Goal: Task Accomplishment & Management: Manage account settings

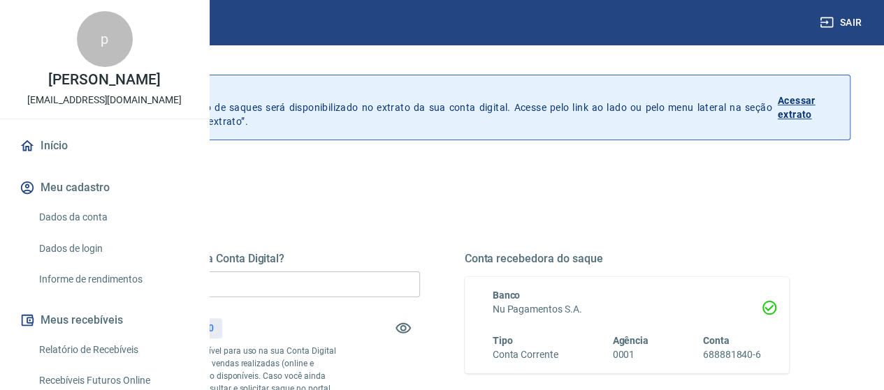
scroll to position [70, 0]
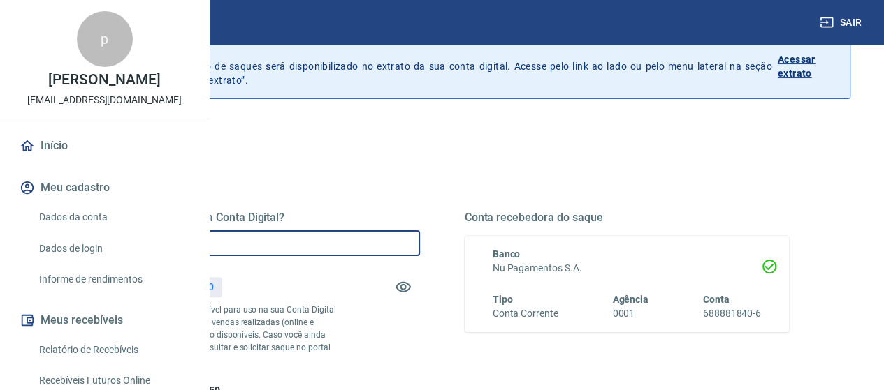
click at [386, 251] on input "R$ 0,00" at bounding box center [257, 243] width 325 height 26
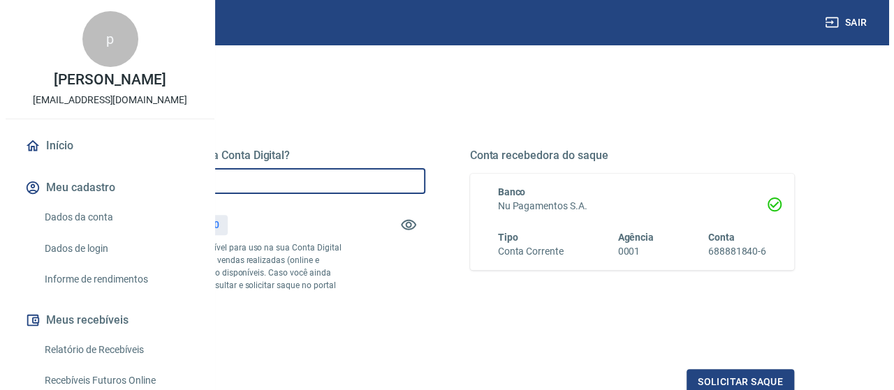
scroll to position [210, 0]
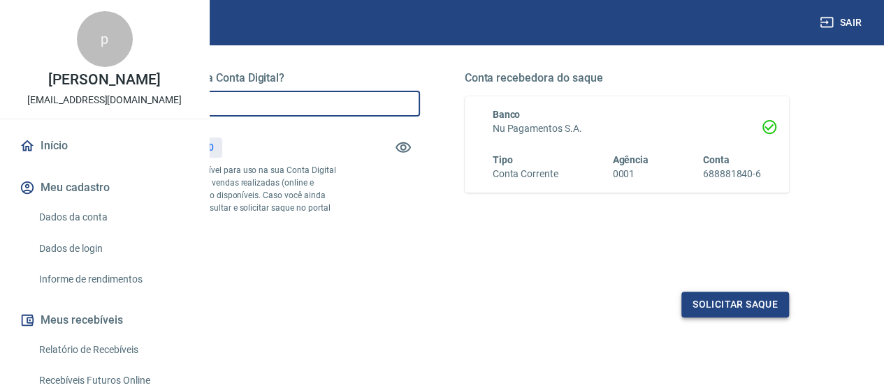
type input "R$ 948,50"
click at [719, 318] on button "Solicitar saque" at bounding box center [735, 305] width 108 height 26
click at [754, 318] on button "Solicitar saque" at bounding box center [735, 305] width 108 height 26
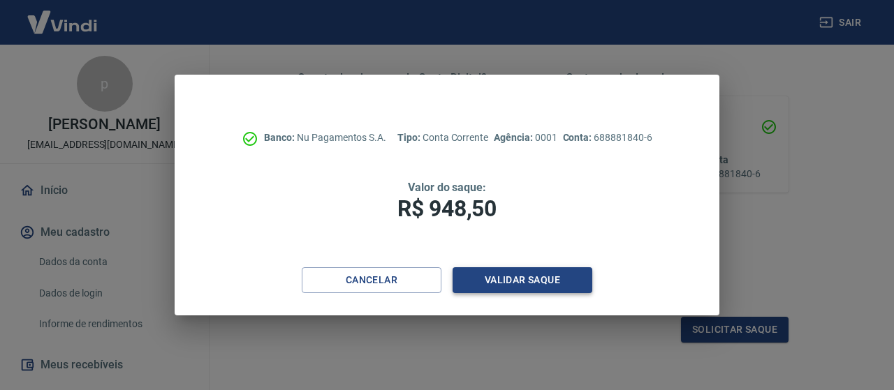
click at [539, 271] on button "Validar saque" at bounding box center [523, 281] width 140 height 26
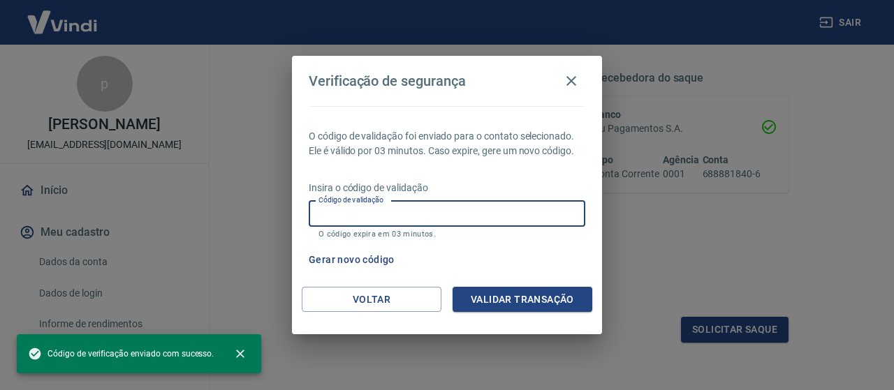
click at [462, 206] on input "Código de validação" at bounding box center [447, 214] width 277 height 26
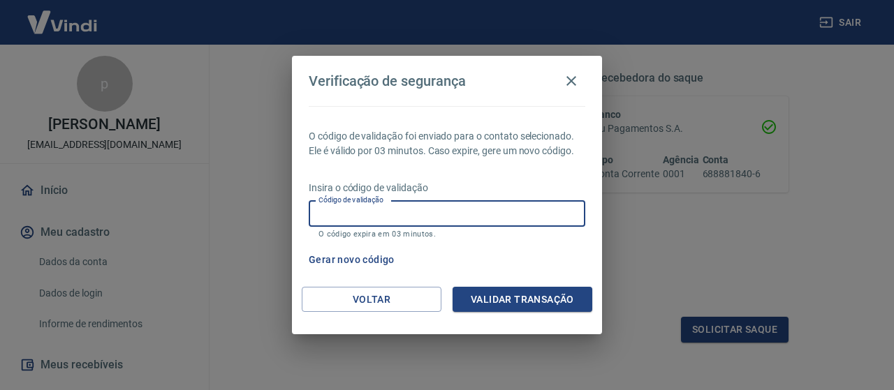
click at [462, 206] on input "Código de validação" at bounding box center [447, 214] width 277 height 26
click at [541, 195] on p "Insira o código de validação" at bounding box center [447, 188] width 277 height 15
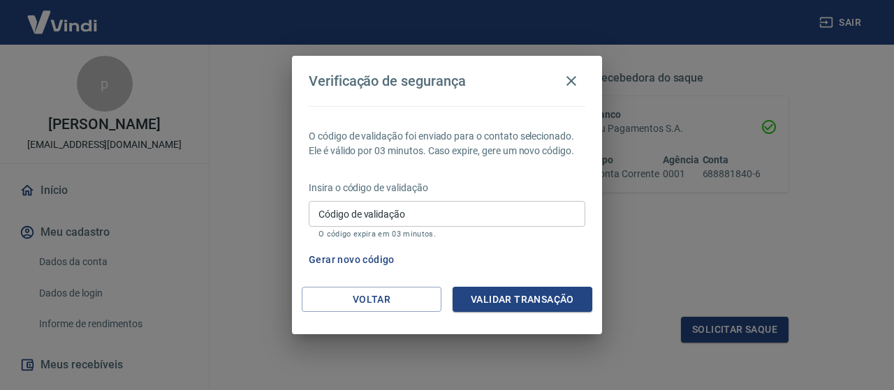
click at [500, 207] on input "Código de validação" at bounding box center [447, 214] width 277 height 26
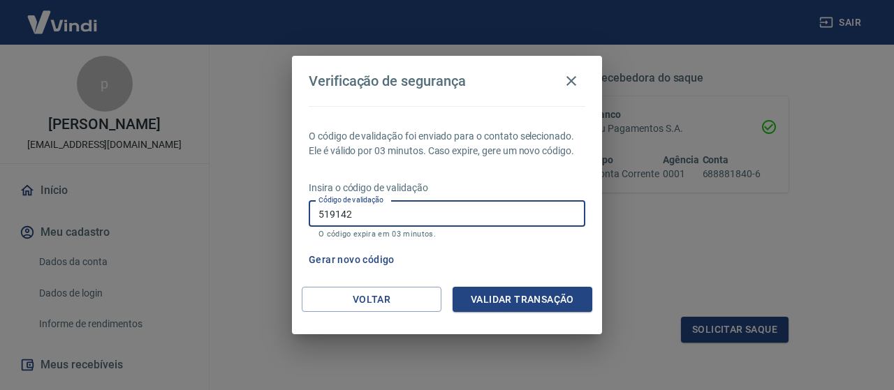
type input "519142"
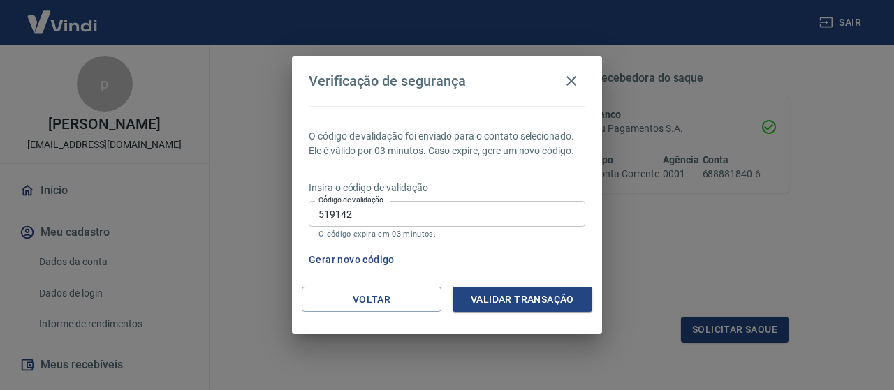
click at [511, 318] on div "Voltar Validar transação" at bounding box center [447, 311] width 310 height 48
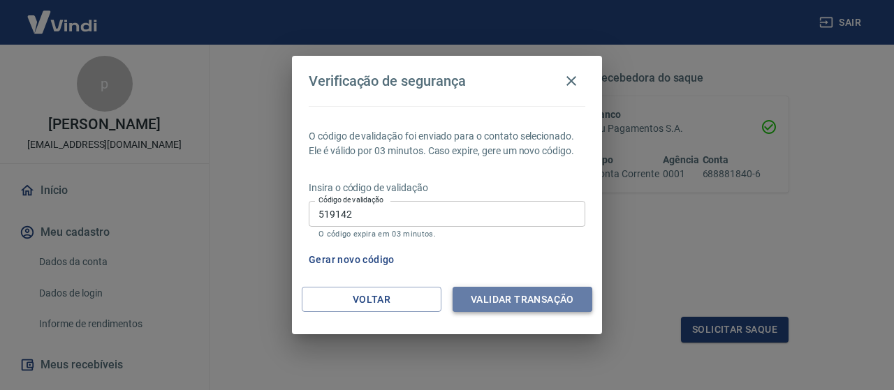
click at [504, 307] on button "Validar transação" at bounding box center [523, 300] width 140 height 26
